Goal: Find specific page/section: Find specific page/section

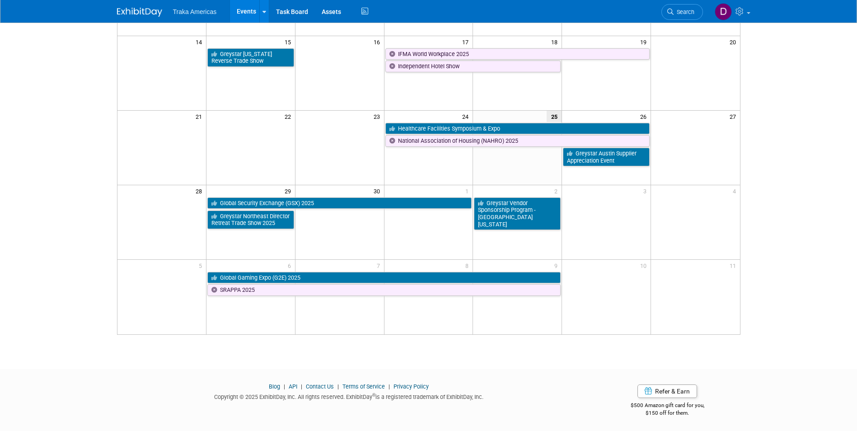
scroll to position [210, 0]
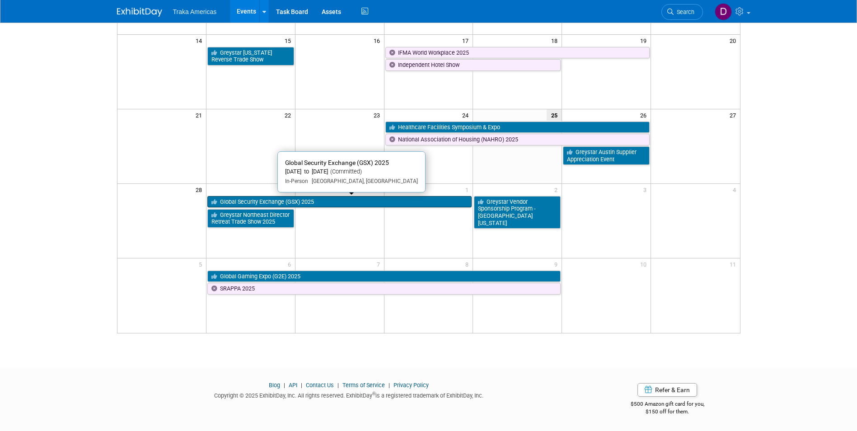
click at [264, 201] on link "Global Security Exchange (GSX) 2025" at bounding box center [339, 202] width 265 height 12
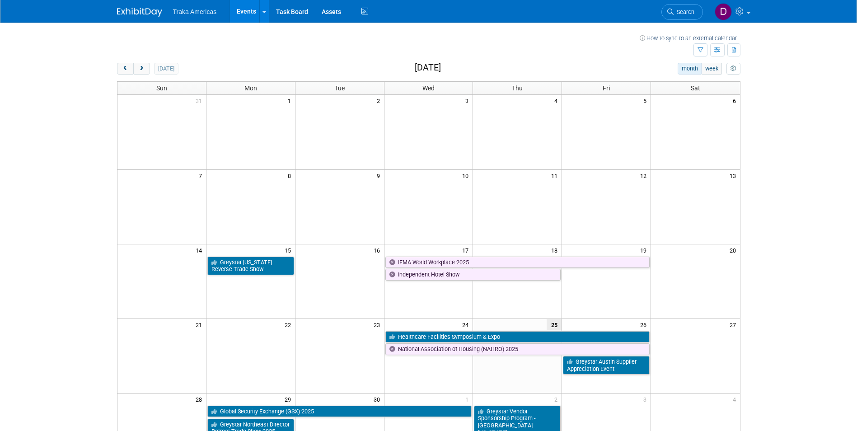
scroll to position [0, 0]
click at [141, 72] on span "next" at bounding box center [141, 69] width 7 height 6
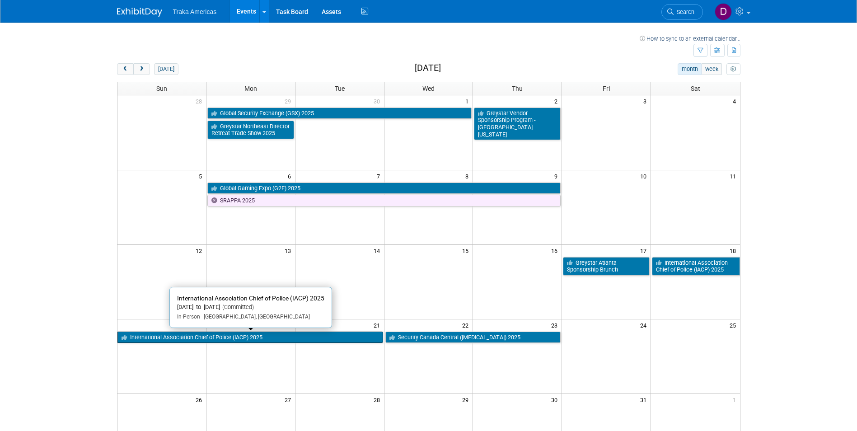
click at [213, 338] on link "International Association Chief of Police (IACP) 2025" at bounding box center [250, 338] width 266 height 12
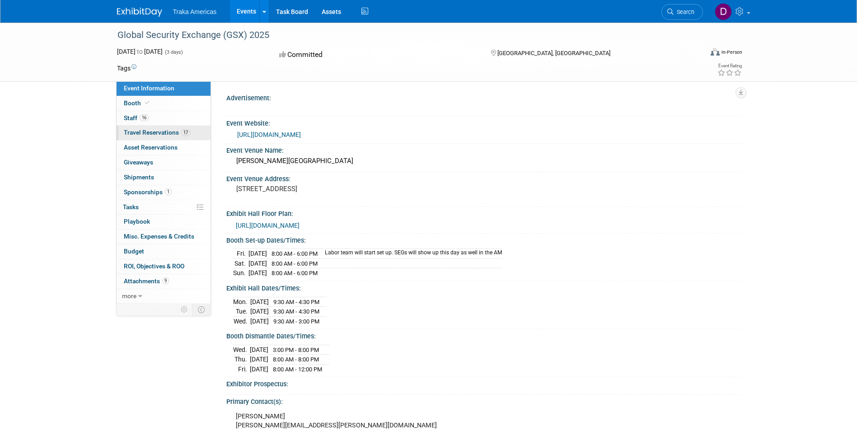
click at [154, 136] on span "Travel Reservations 17" at bounding box center [157, 132] width 66 height 7
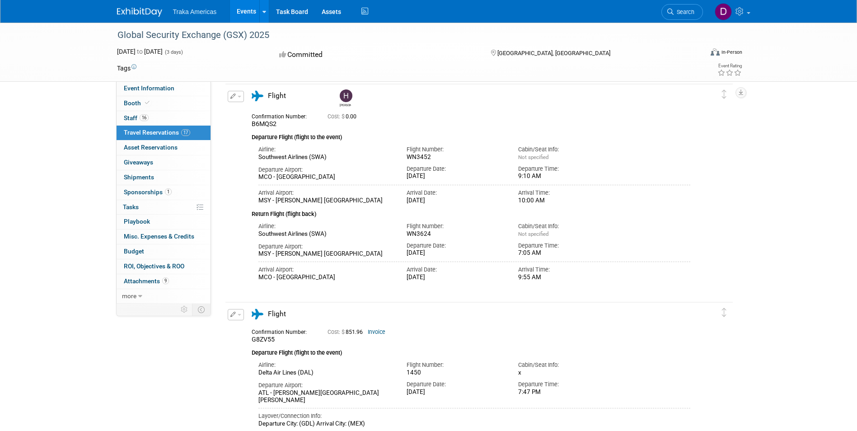
scroll to position [1946, 0]
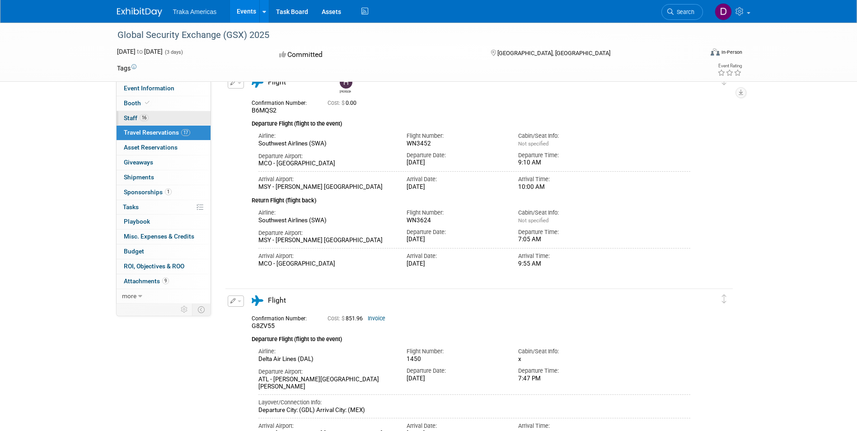
click at [142, 118] on span "16" at bounding box center [144, 117] width 9 height 7
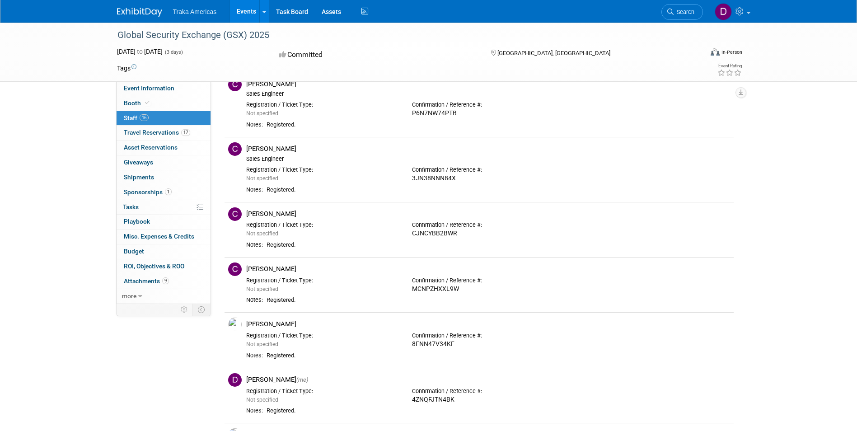
scroll to position [0, 0]
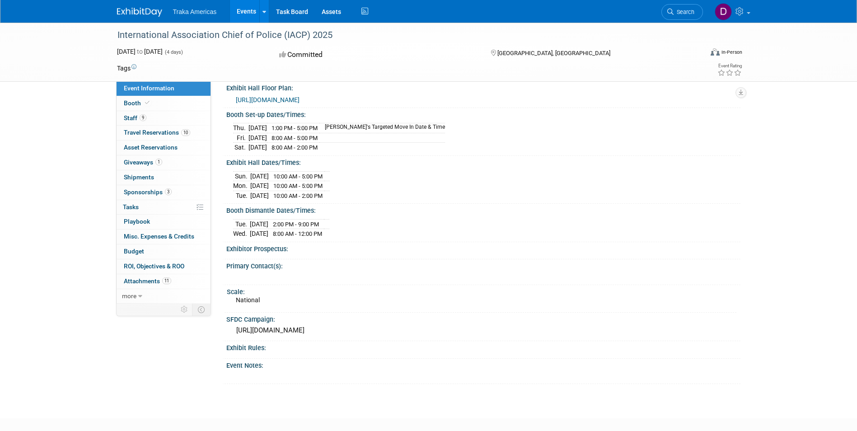
scroll to position [182, 0]
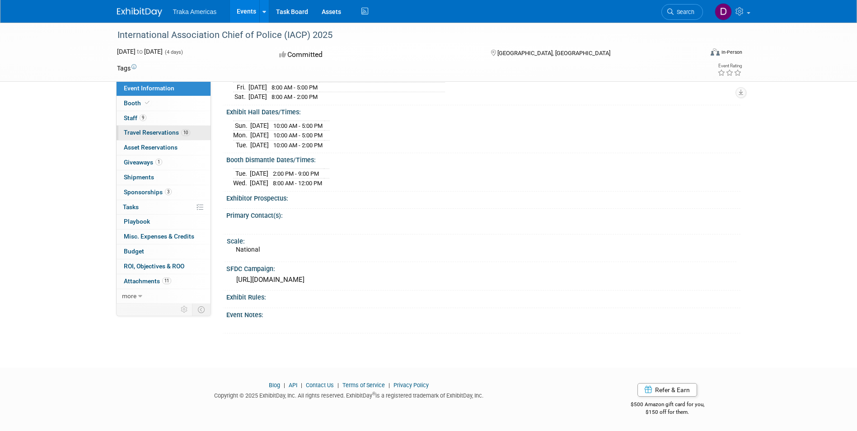
click at [141, 131] on span "Travel Reservations 10" at bounding box center [157, 132] width 66 height 7
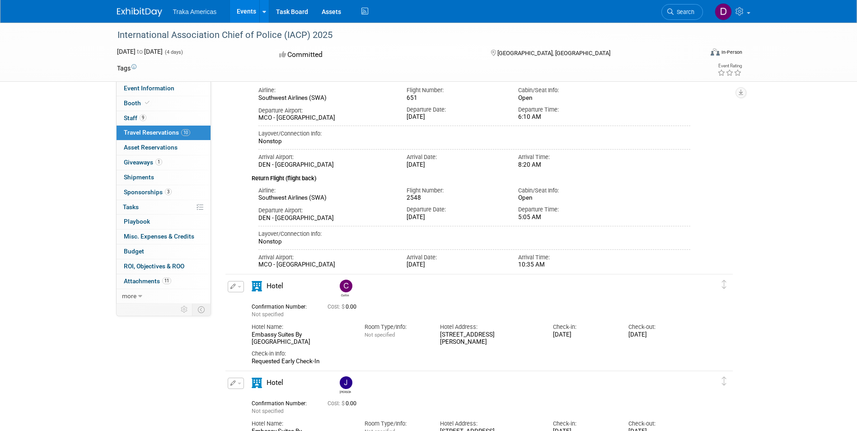
scroll to position [3, 0]
